Goal: Book appointment/travel/reservation

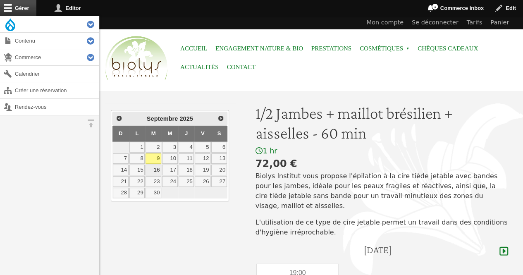
click at [155, 169] on link "16" at bounding box center [153, 170] width 16 height 11
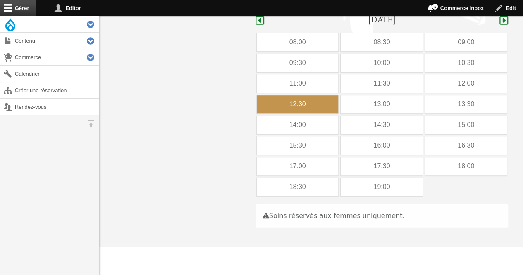
scroll to position [234, 0]
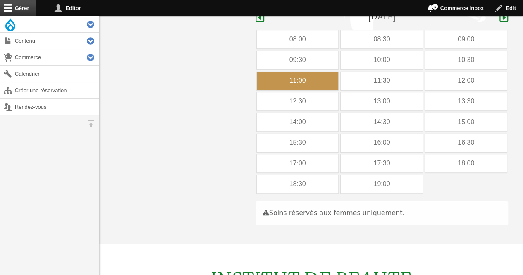
click at [293, 72] on div "11:00" at bounding box center [298, 81] width 82 height 18
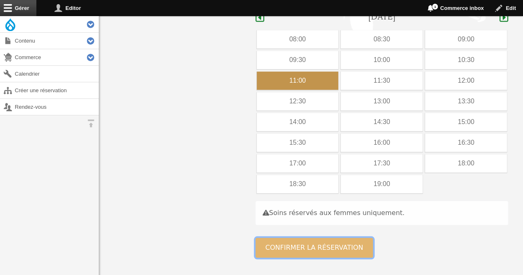
click at [303, 238] on button "Confirmer la réservation" at bounding box center [314, 248] width 118 height 20
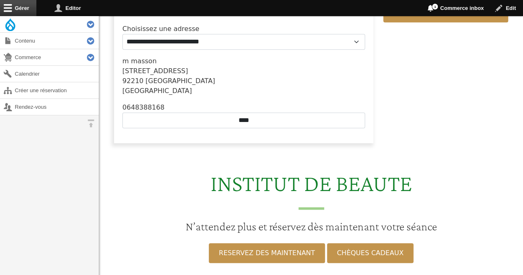
scroll to position [302, 0]
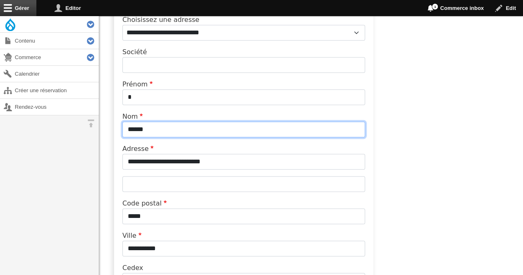
click at [206, 131] on input "******" at bounding box center [243, 130] width 243 height 16
type input "*"
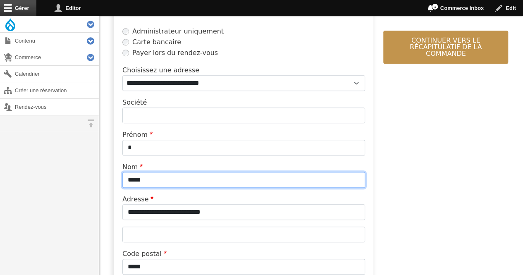
scroll to position [246, 0]
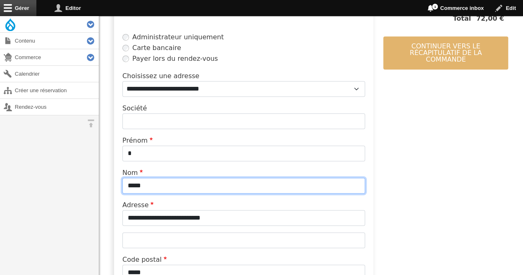
type input "*****"
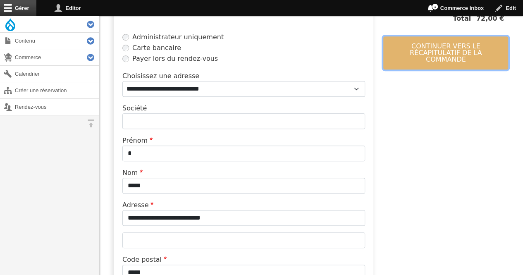
click at [470, 49] on button "Continuer vers le récapitulatif de la commande" at bounding box center [445, 52] width 125 height 33
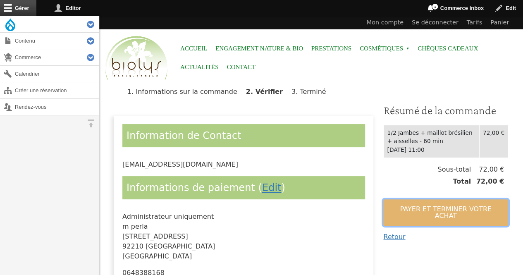
click at [431, 208] on button "Payer et terminer votre achat" at bounding box center [445, 212] width 125 height 26
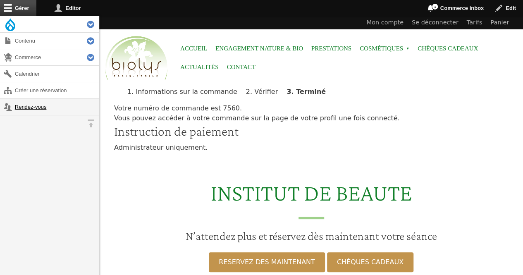
click at [21, 105] on link "Rendez-vous" at bounding box center [49, 107] width 99 height 16
